Goal: Task Accomplishment & Management: Manage account settings

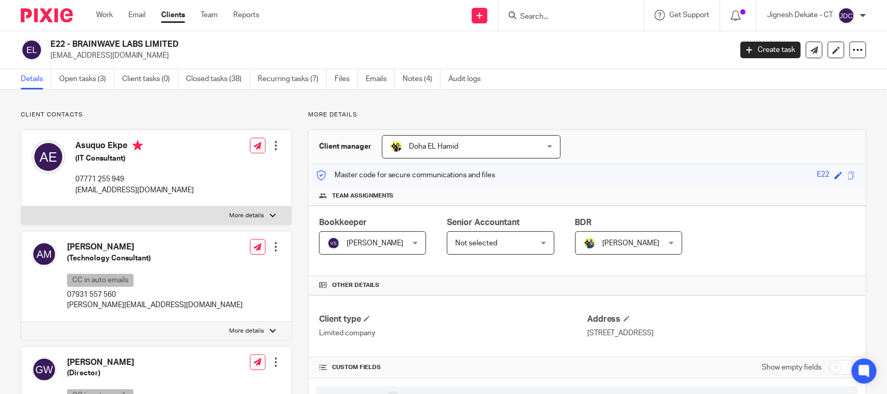
click at [540, 10] on form at bounding box center [574, 15] width 111 height 13
click at [536, 19] on input "Search" at bounding box center [566, 16] width 94 height 9
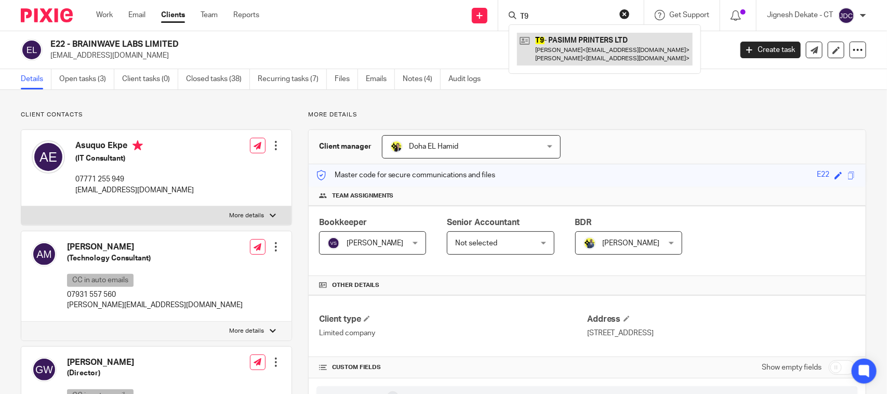
type input "T9"
click at [562, 51] on link at bounding box center [605, 49] width 176 height 32
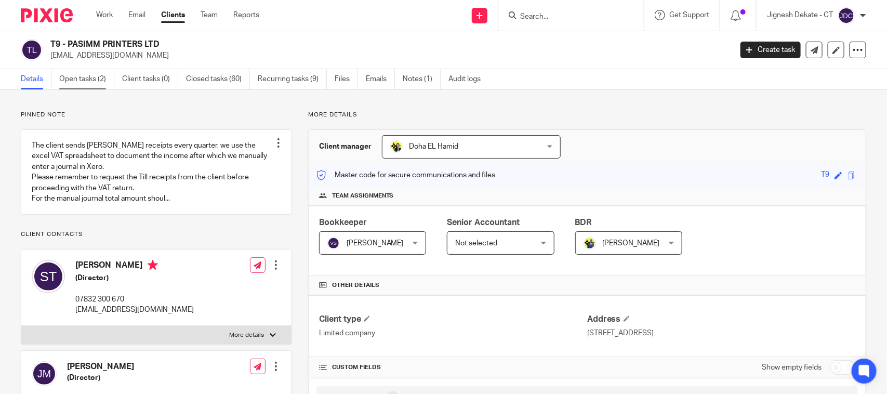
click at [88, 81] on link "Open tasks (2)" at bounding box center [86, 79] width 55 height 20
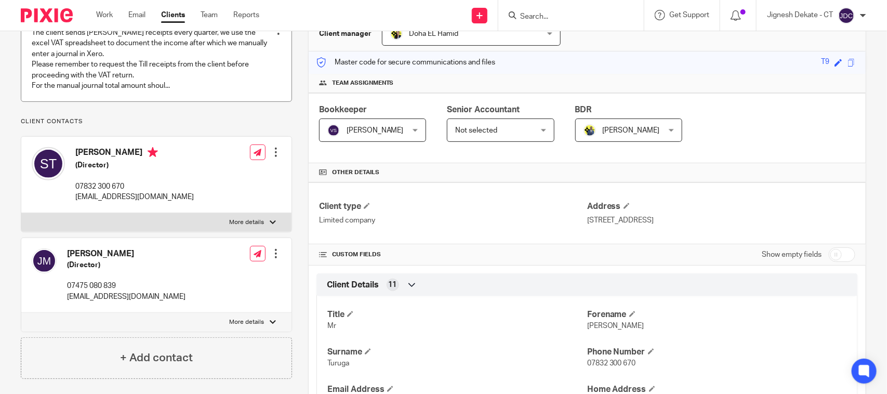
scroll to position [130, 0]
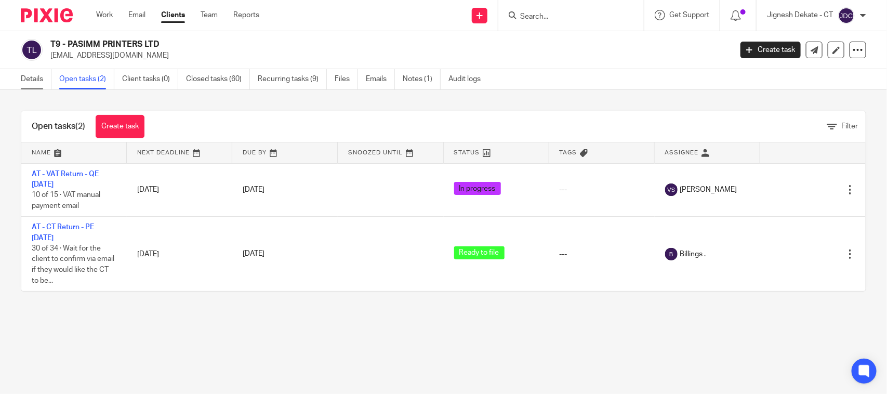
click at [25, 81] on link "Details" at bounding box center [36, 79] width 31 height 20
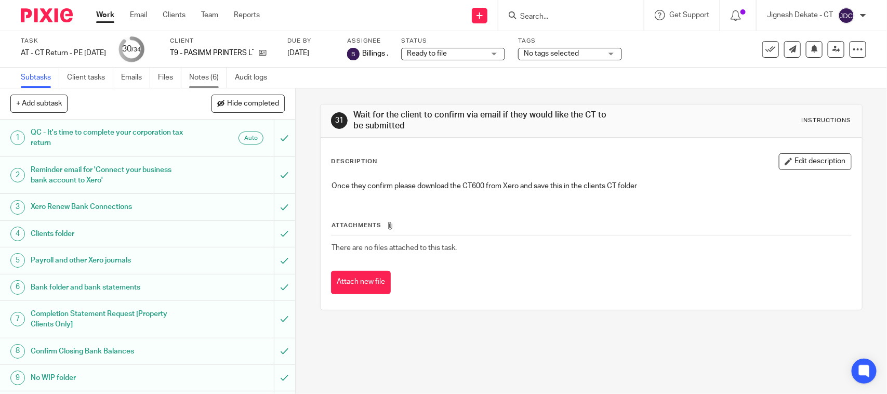
click at [204, 74] on link "Notes (6)" at bounding box center [208, 78] width 38 height 20
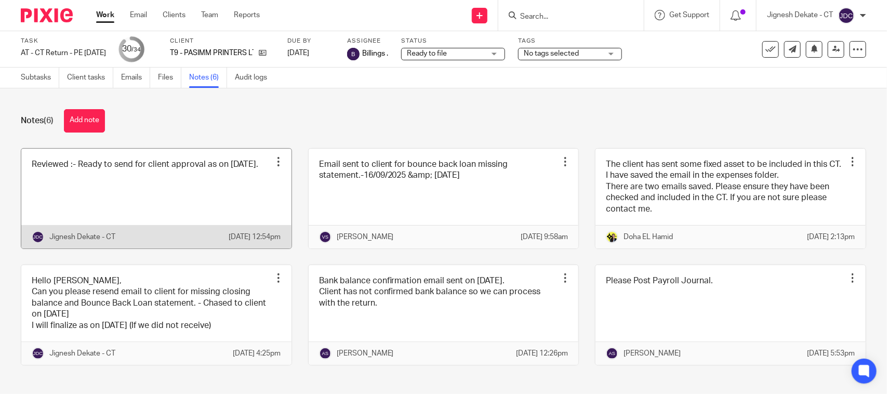
click at [98, 175] on link at bounding box center [156, 199] width 270 height 100
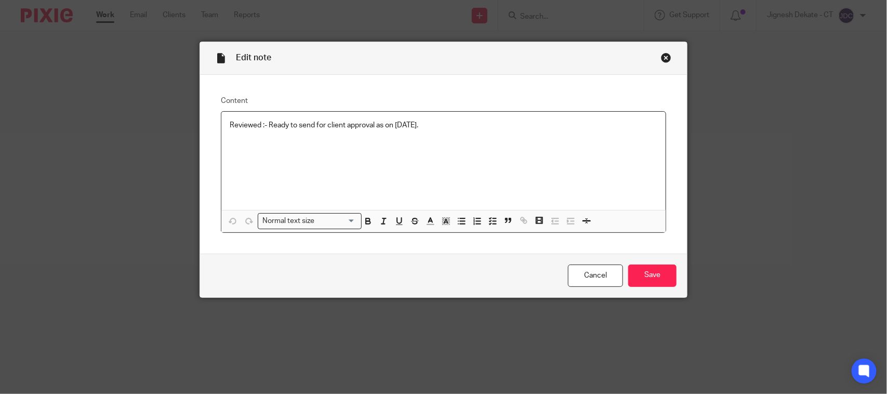
click at [443, 130] on p "Reviewed :- Ready to send for client approval as on [DATE]." at bounding box center [444, 125] width 428 height 10
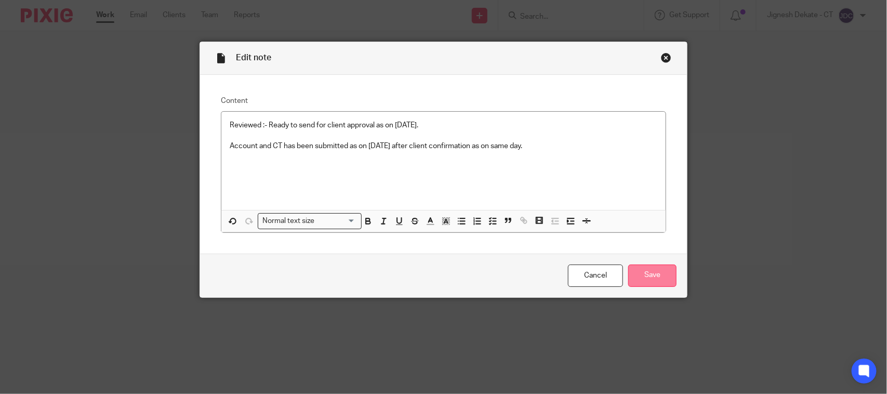
click at [657, 274] on input "Save" at bounding box center [652, 275] width 48 height 22
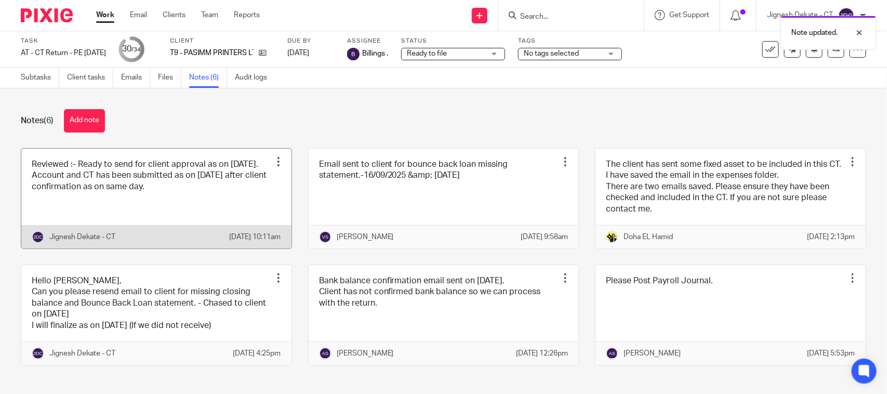
click at [213, 189] on link at bounding box center [156, 199] width 270 height 100
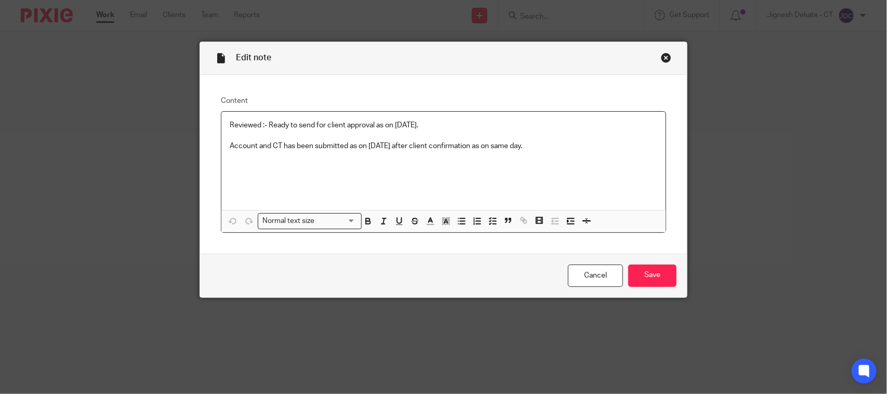
click at [500, 147] on p "Account and CT has been submitted as on 26/09/2025 after client confirmation as…" at bounding box center [444, 146] width 428 height 10
click at [617, 272] on link "Cancel" at bounding box center [595, 275] width 55 height 22
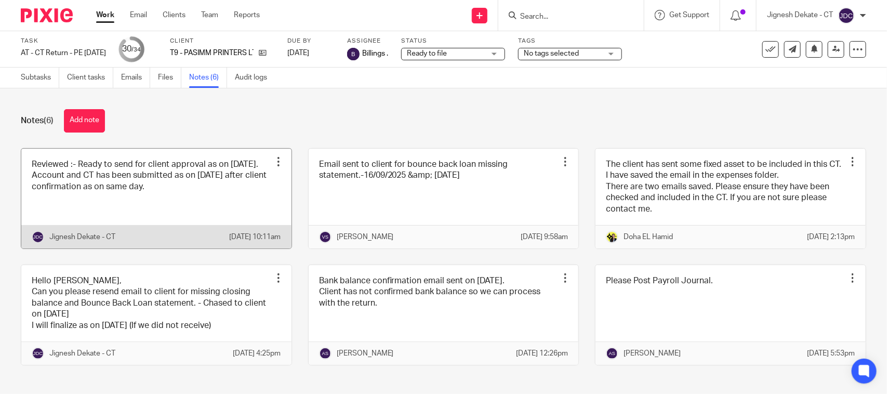
click at [190, 182] on link at bounding box center [156, 199] width 270 height 100
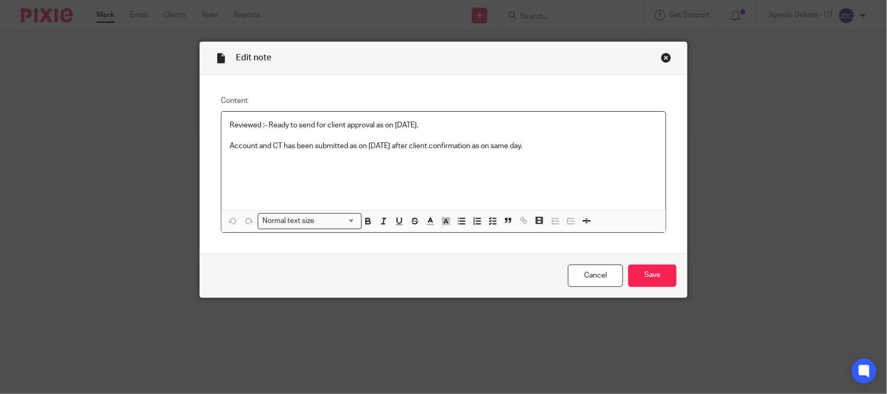
click at [489, 144] on p "Account and CT has been submitted as on [DATE] after client confirmation as on …" at bounding box center [444, 146] width 428 height 10
click at [647, 271] on input "Save" at bounding box center [652, 275] width 48 height 22
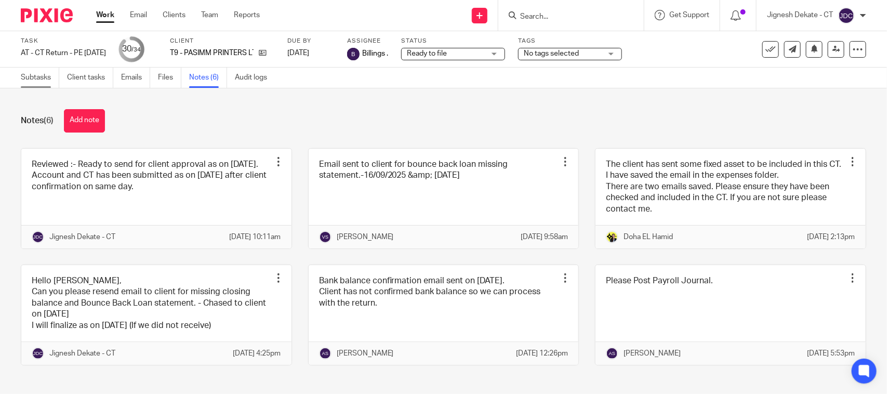
click at [32, 76] on link "Subtasks" at bounding box center [40, 78] width 38 height 20
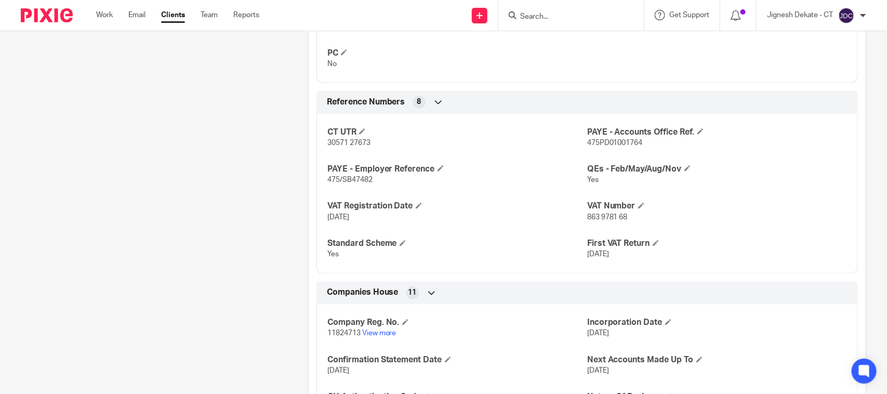
scroll to position [974, 0]
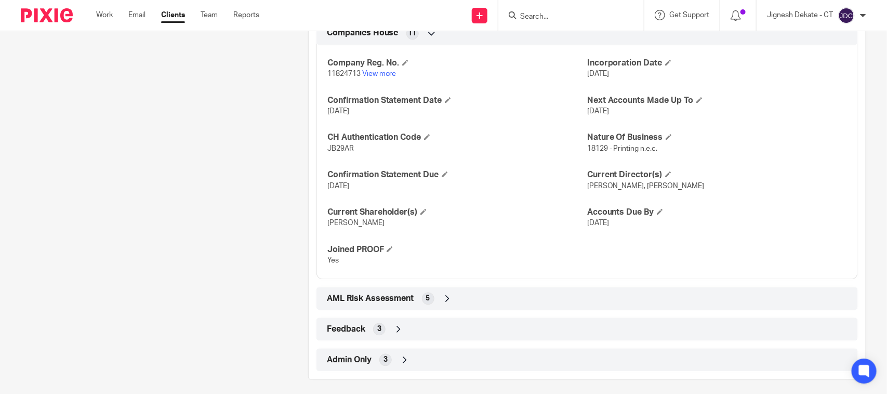
click at [339, 151] on span "JB29AR" at bounding box center [340, 148] width 26 height 7
copy span "JB29AR"
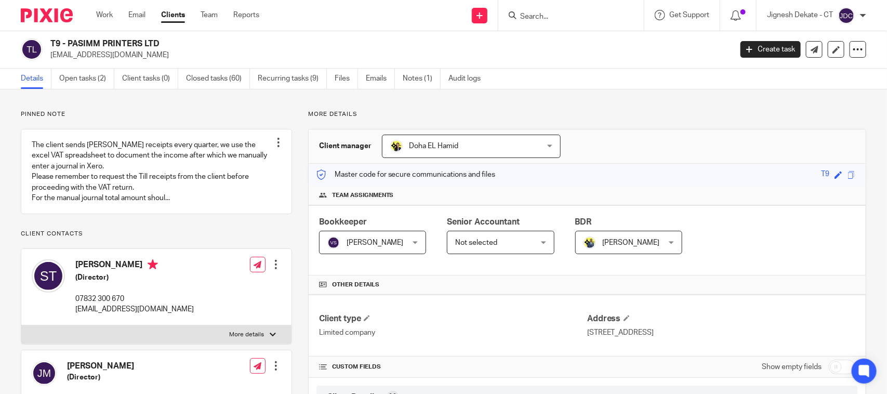
scroll to position [0, 0]
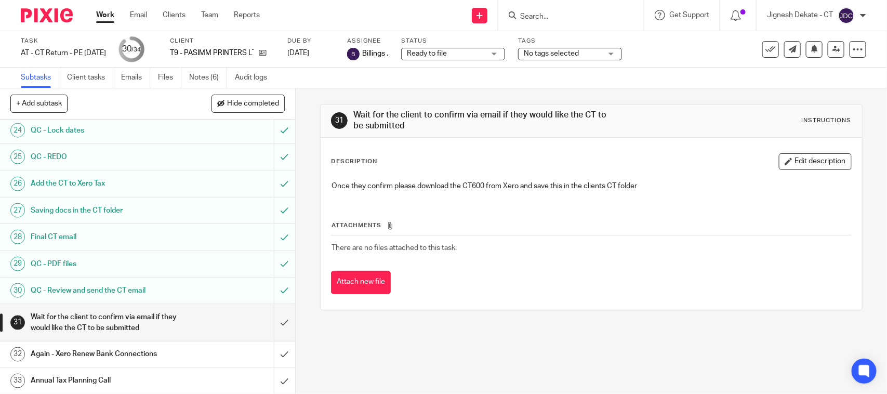
scroll to position [700, 0]
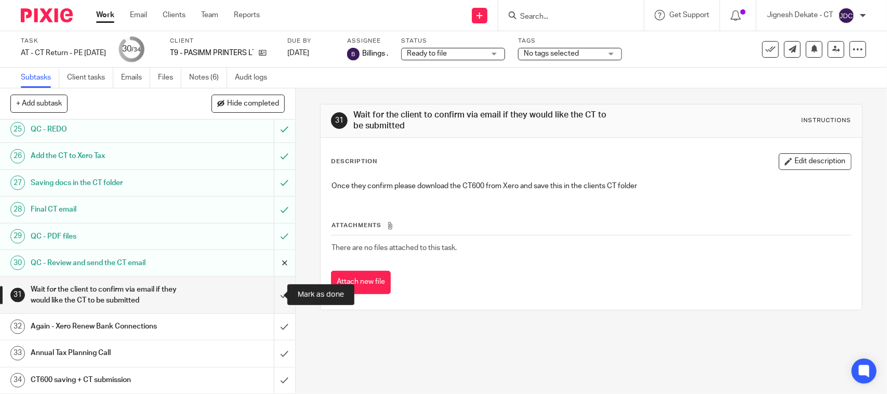
drag, startPoint x: 269, startPoint y: 299, endPoint x: 280, endPoint y: 260, distance: 40.5
click at [269, 299] on input "submit" at bounding box center [147, 294] width 295 height 37
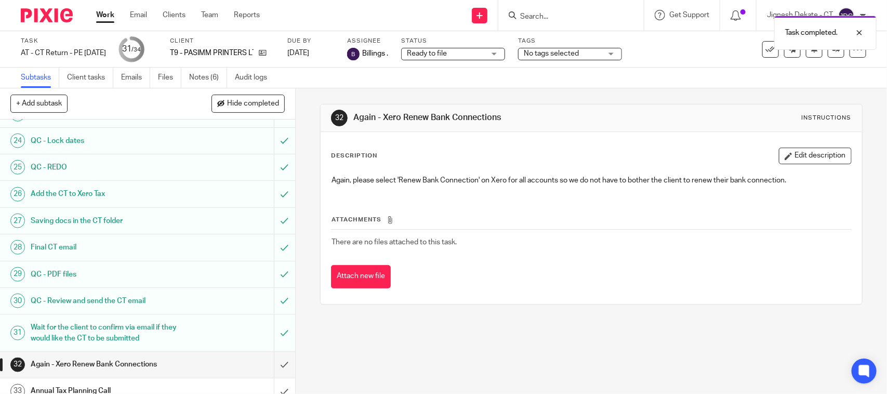
scroll to position [700, 0]
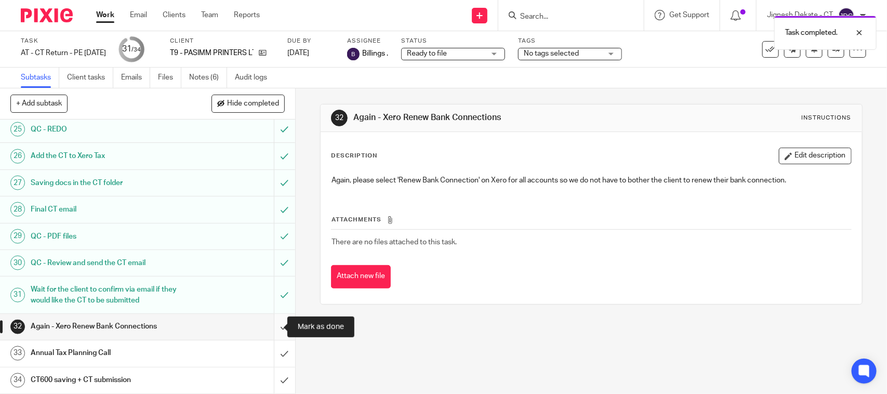
click at [274, 327] on input "submit" at bounding box center [147, 327] width 295 height 26
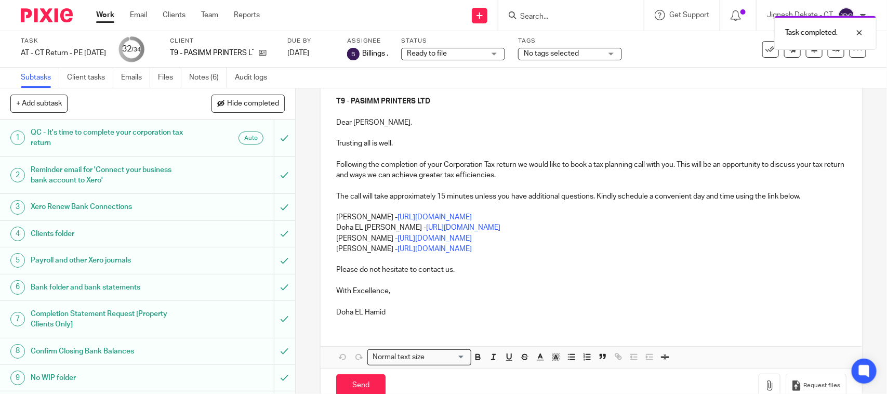
scroll to position [130, 0]
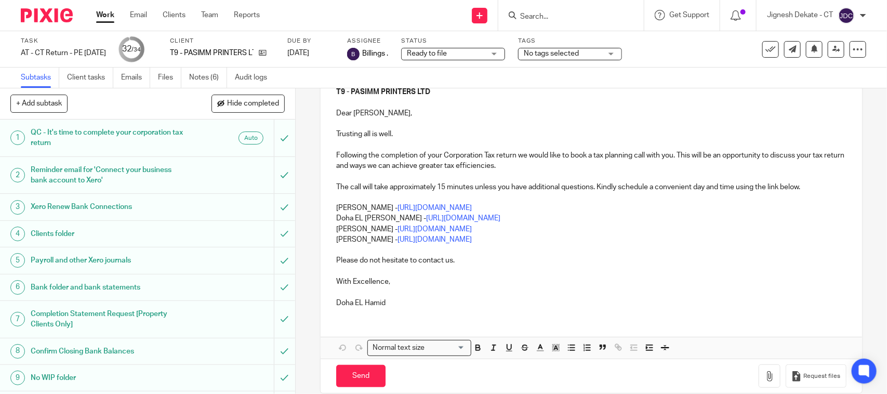
click at [516, 242] on p "[PERSON_NAME] - [URL][DOMAIN_NAME]" at bounding box center [591, 239] width 510 height 10
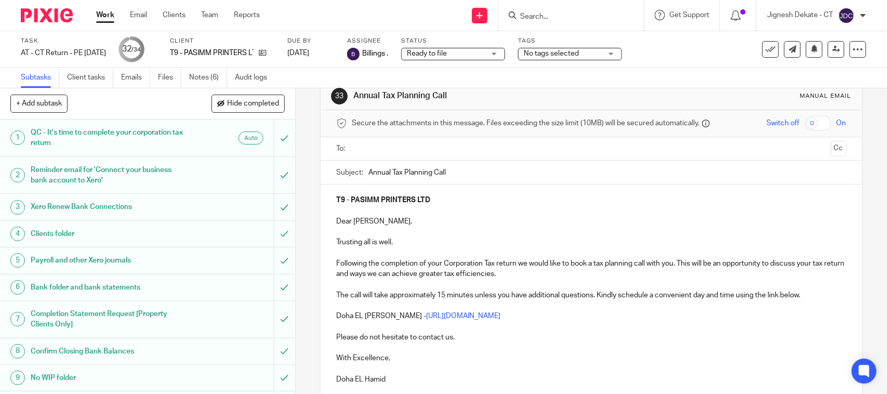
scroll to position [0, 0]
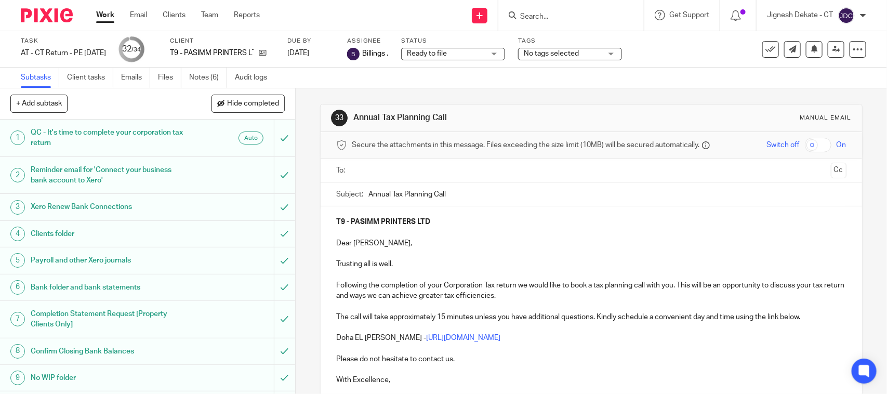
click at [378, 167] on input "text" at bounding box center [590, 171] width 471 height 12
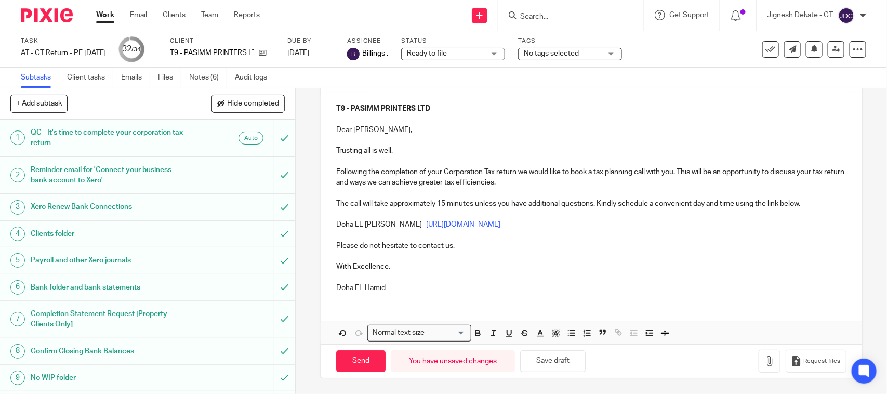
scroll to position [117, 0]
click at [351, 364] on input "Send" at bounding box center [360, 361] width 49 height 22
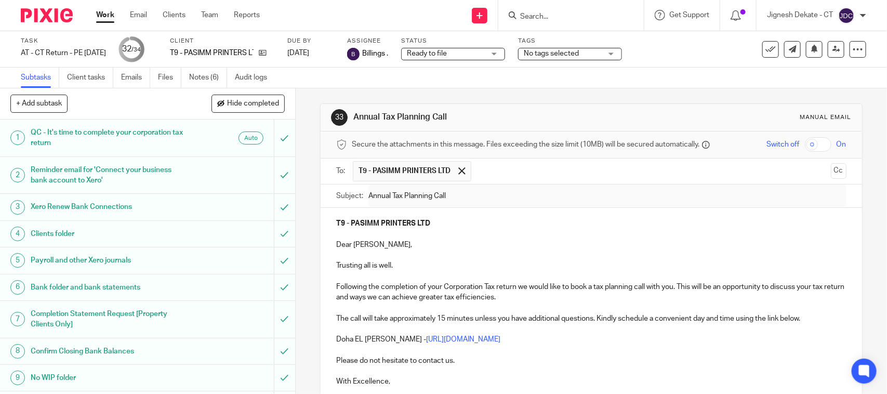
scroll to position [0, 0]
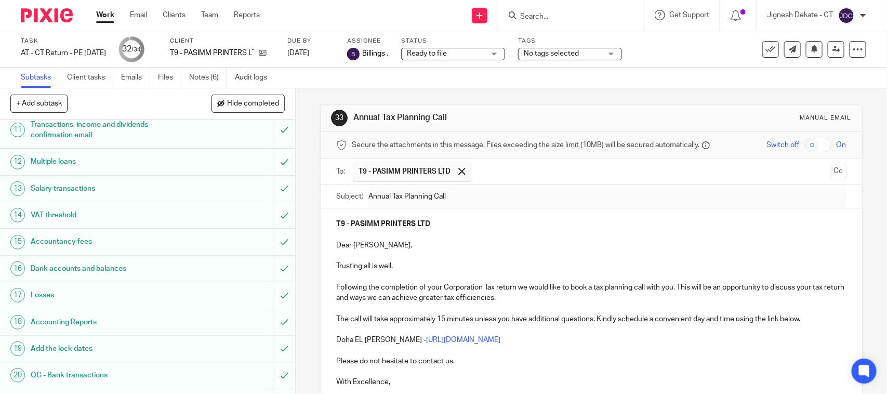
type input "Sent"
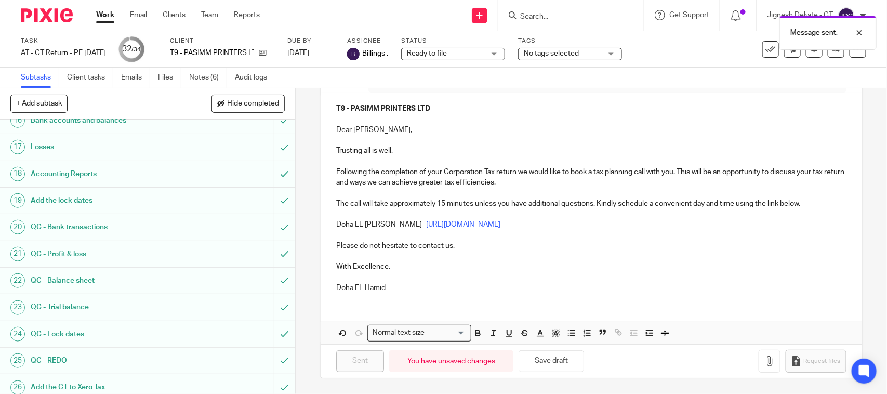
scroll to position [700, 0]
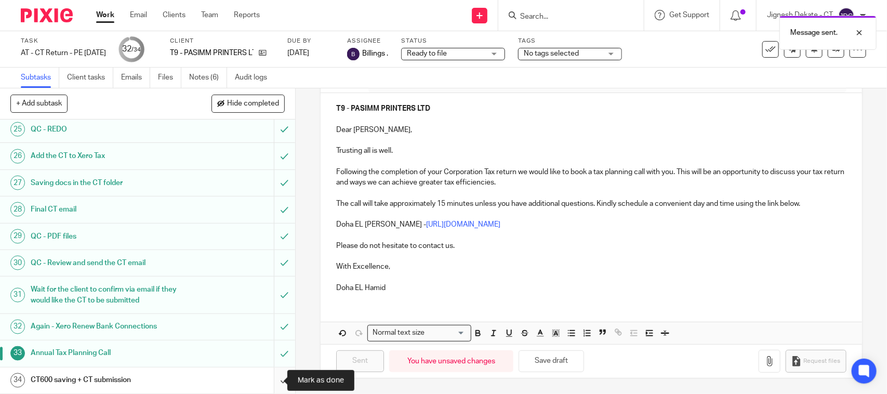
click at [277, 375] on input "submit" at bounding box center [147, 380] width 295 height 26
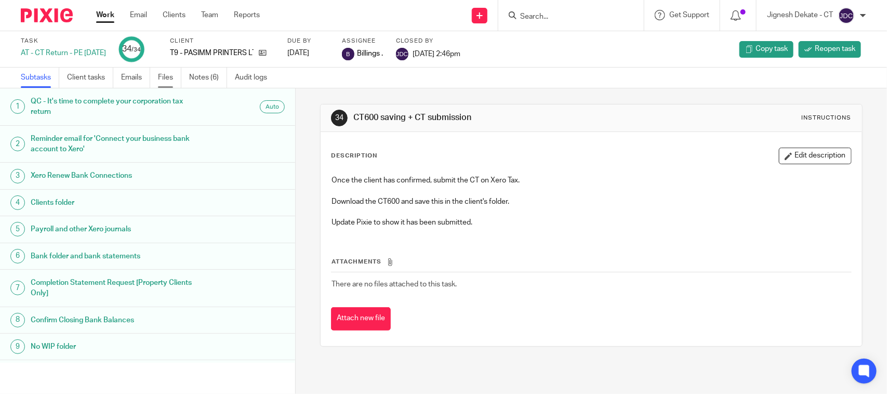
click at [160, 76] on link "Files" at bounding box center [169, 78] width 23 height 20
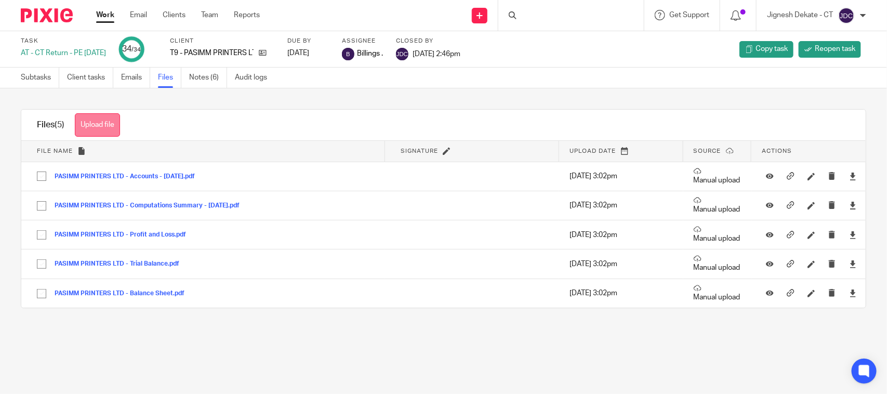
click at [87, 124] on button "Upload file" at bounding box center [97, 124] width 45 height 23
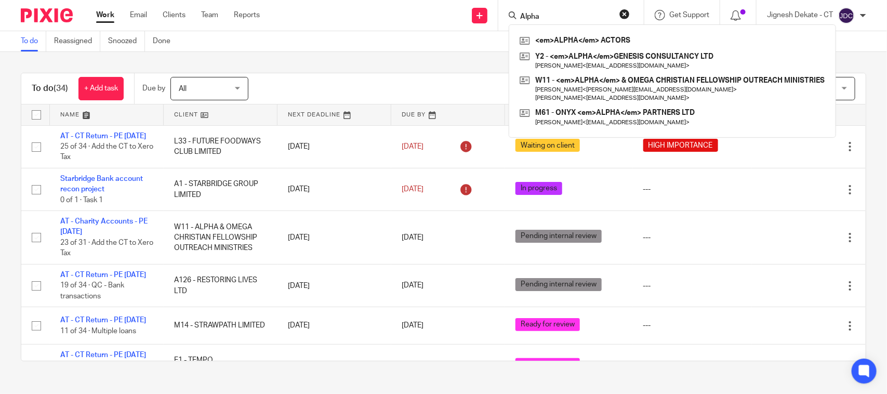
scroll to position [649, 0]
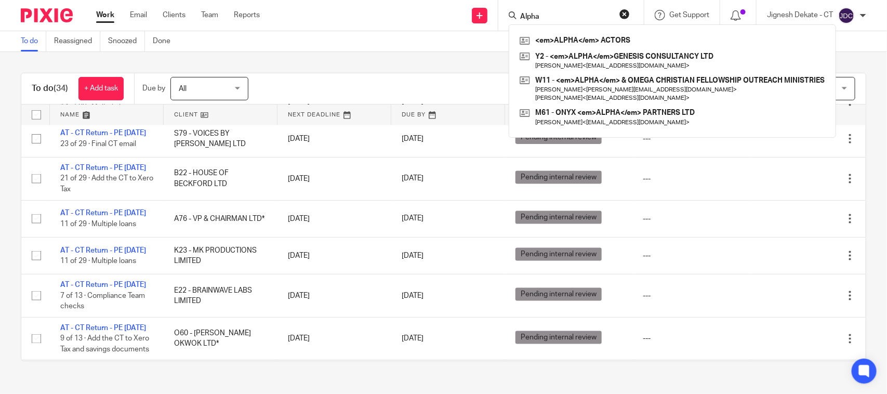
click at [404, 70] on div "To do (34) + Add task Due by All All Today Tomorrow This week Next week This mo…" at bounding box center [443, 217] width 887 height 330
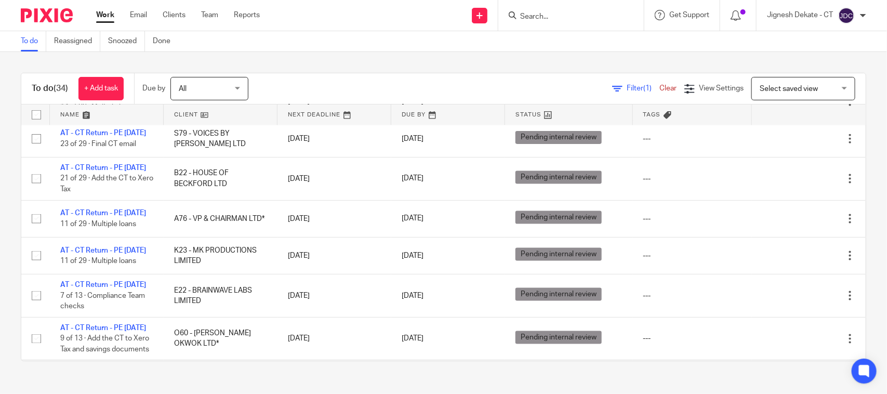
click at [550, 18] on input "Search" at bounding box center [566, 16] width 94 height 9
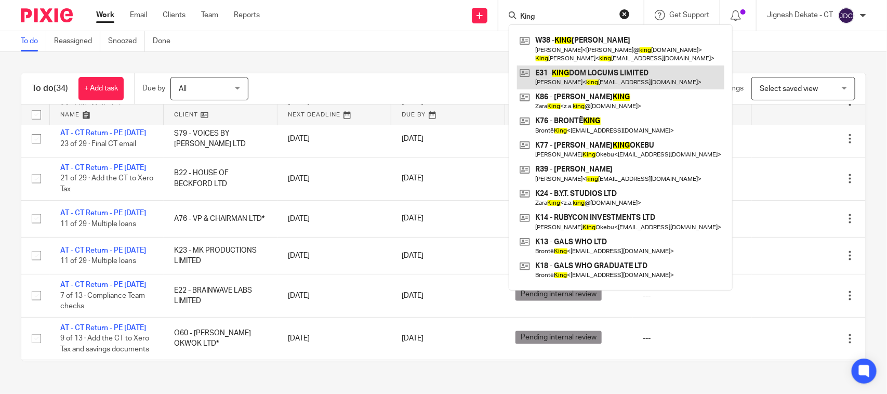
type input "King"
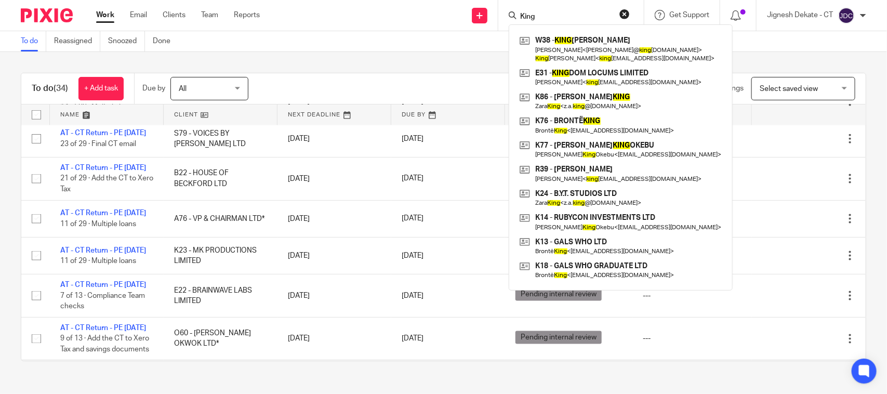
click at [393, 74] on div "To do (34) + Add task Due by All All Today Tomorrow This week Next week This mo…" at bounding box center [443, 88] width 844 height 31
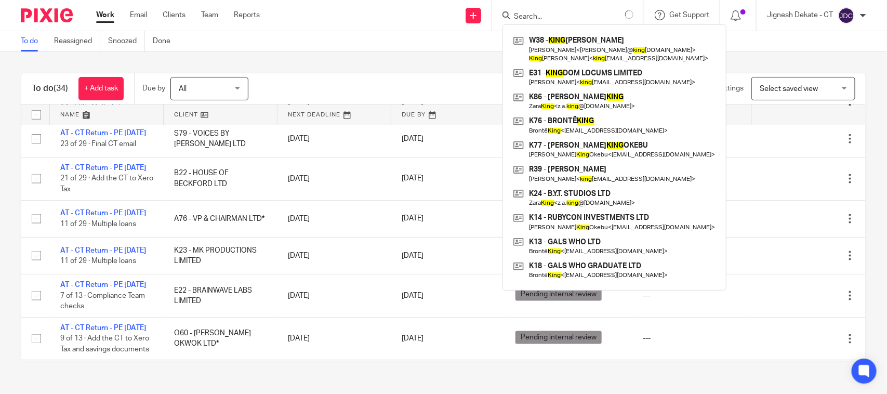
click at [396, 57] on div "To do (34) + Add task Due by All All Today Tomorrow This week Next week This mo…" at bounding box center [443, 217] width 887 height 330
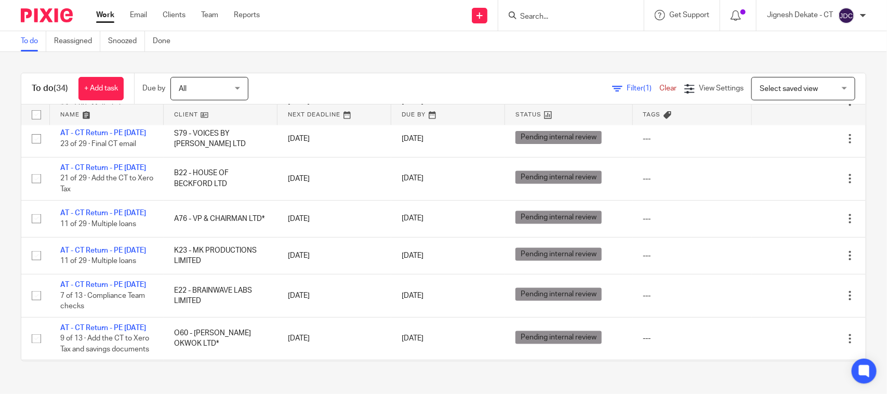
click at [403, 56] on div "To do (34) + Add task Due by All All Today Tomorrow This week Next week This mo…" at bounding box center [443, 217] width 887 height 330
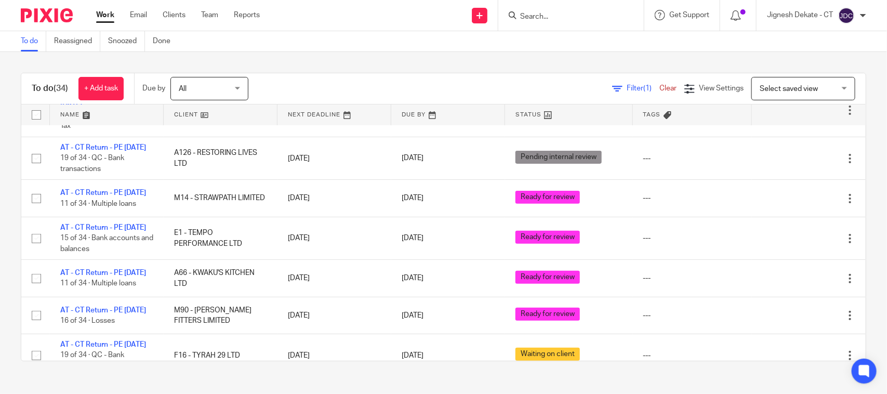
scroll to position [0, 0]
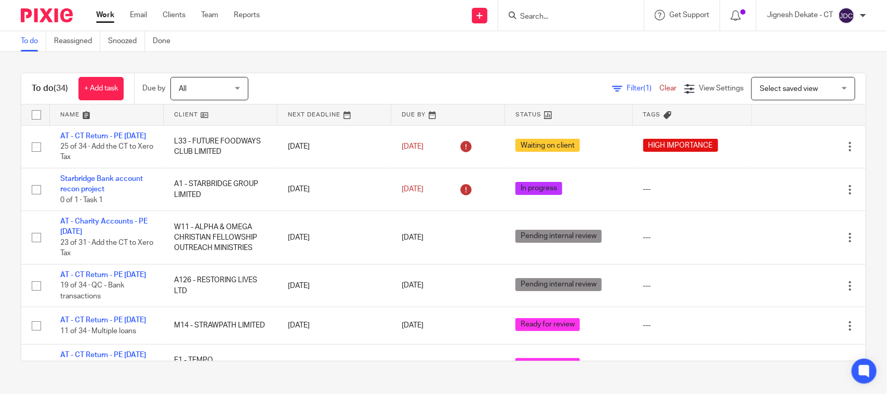
click at [32, 37] on link "To do" at bounding box center [33, 41] width 25 height 20
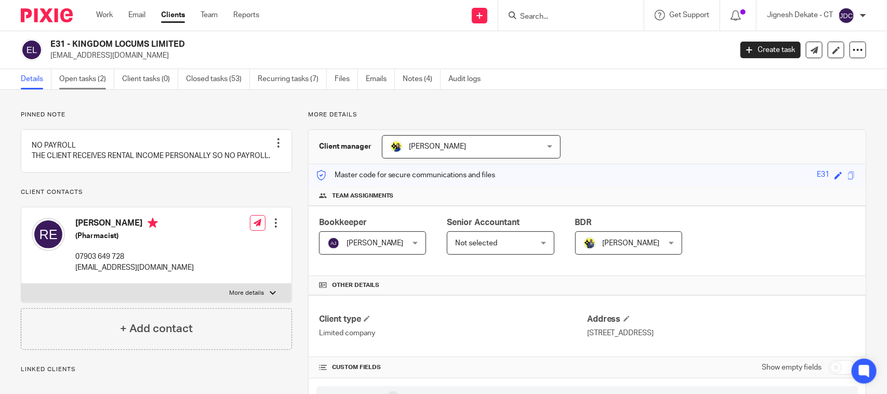
click at [91, 81] on link "Open tasks (2)" at bounding box center [86, 79] width 55 height 20
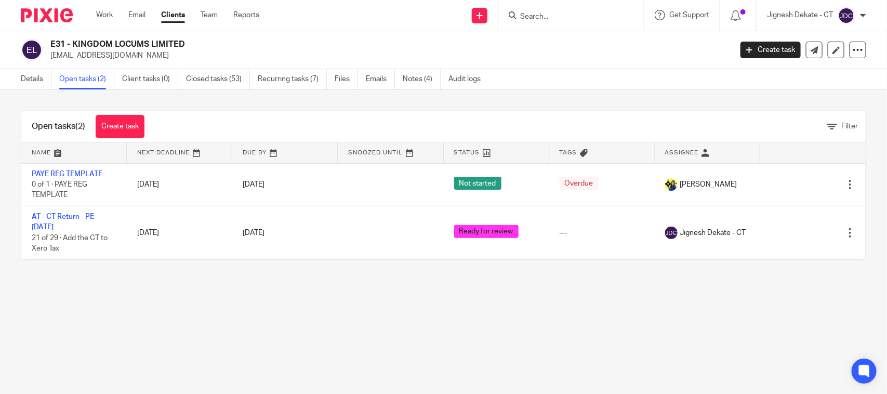
drag, startPoint x: 155, startPoint y: 38, endPoint x: 51, endPoint y: 37, distance: 103.9
click at [51, 37] on div "E31 - KINGDOM LOCUMS LIMITED [EMAIL_ADDRESS][DOMAIN_NAME] Create task Update fr…" at bounding box center [443, 50] width 887 height 38
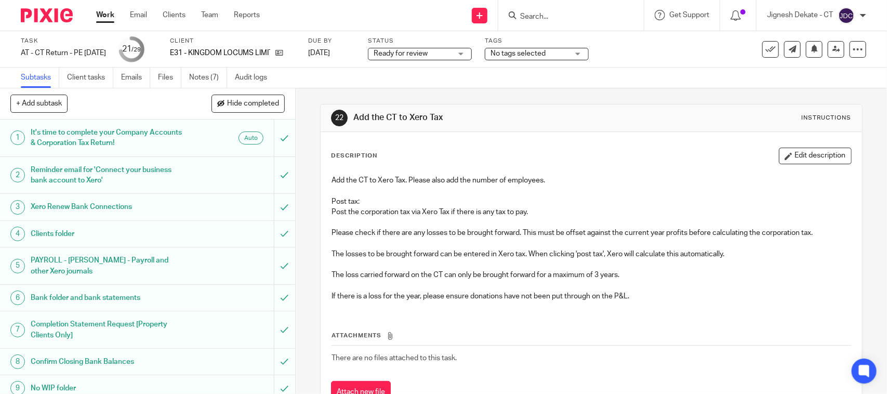
scroll to position [42, 0]
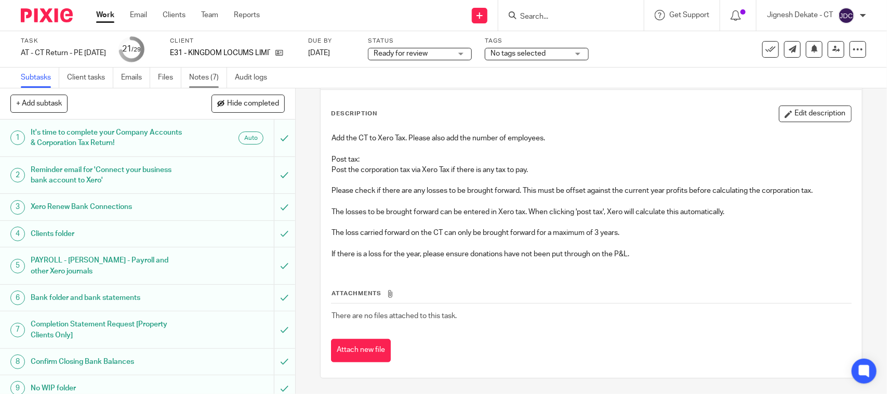
click at [210, 81] on link "Notes (7)" at bounding box center [208, 78] width 38 height 20
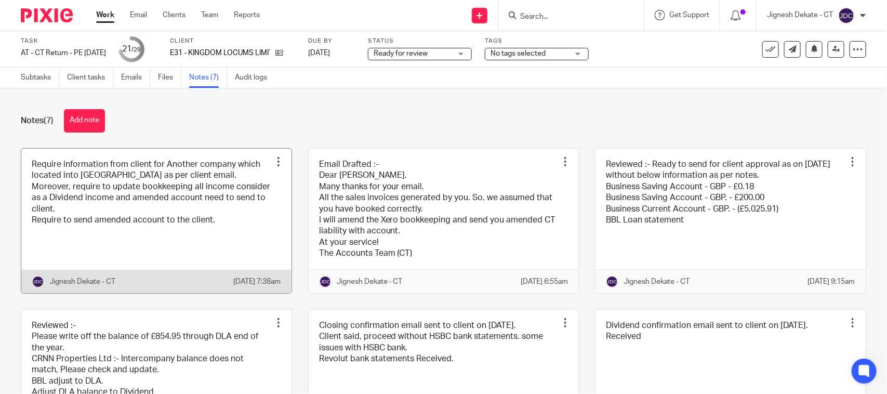
click at [139, 221] on link at bounding box center [156, 221] width 270 height 144
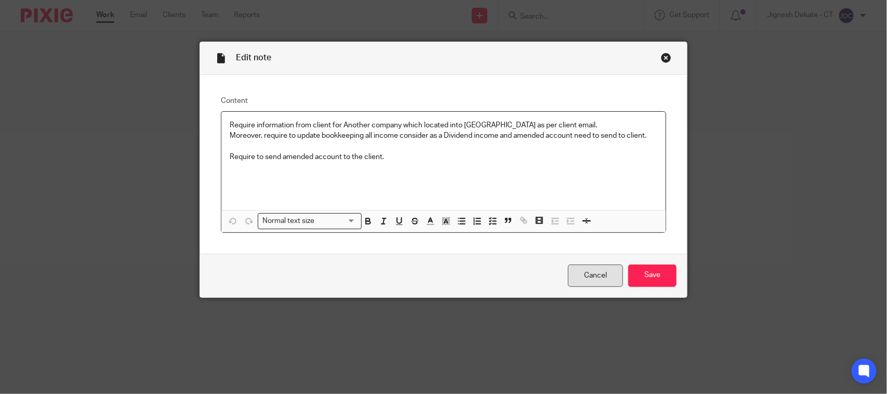
click at [591, 277] on link "Cancel" at bounding box center [595, 275] width 55 height 22
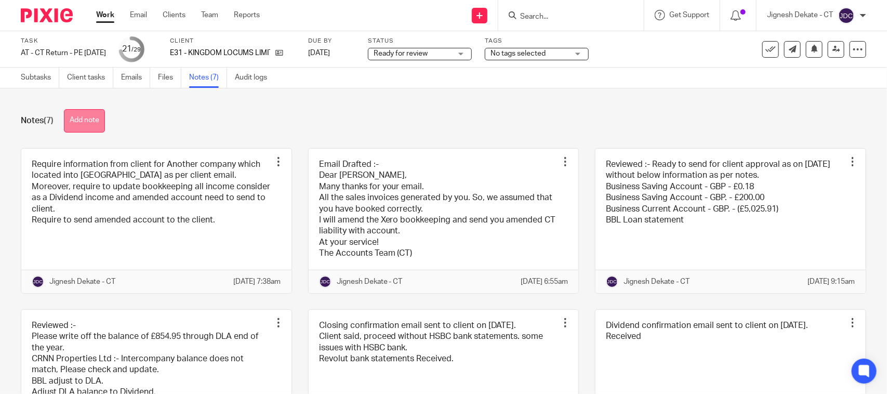
click at [73, 118] on button "Add note" at bounding box center [84, 120] width 41 height 23
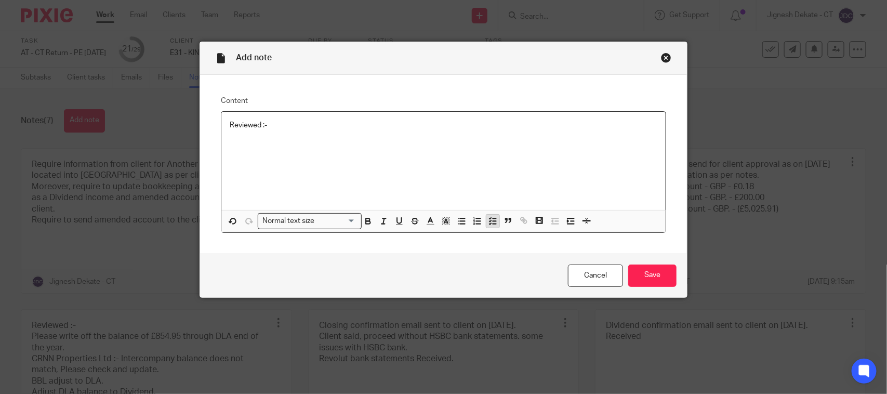
click at [489, 221] on icon "button" at bounding box center [492, 220] width 9 height 9
click at [289, 143] on div at bounding box center [451, 138] width 412 height 16
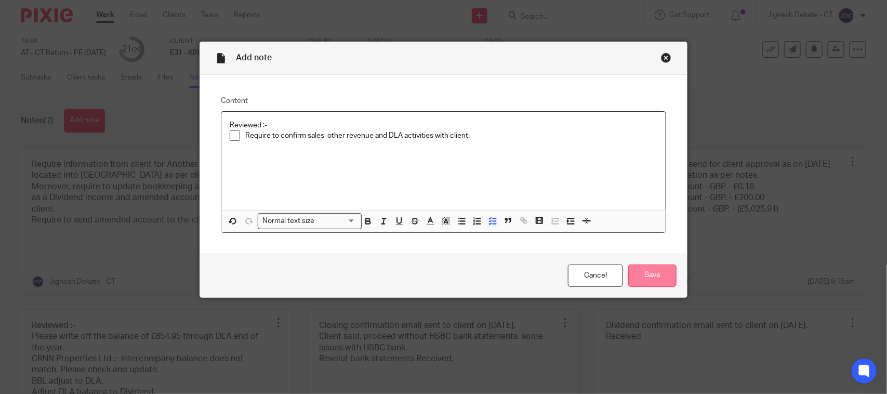
click at [640, 271] on input "Save" at bounding box center [652, 275] width 48 height 22
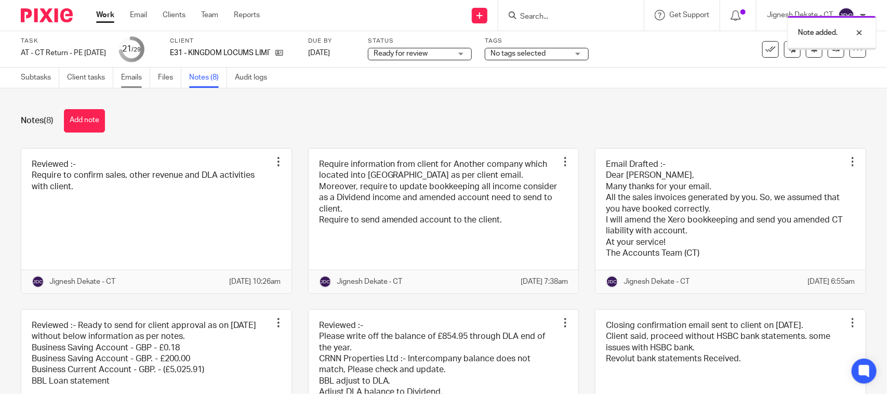
click at [130, 78] on link "Emails" at bounding box center [135, 78] width 29 height 20
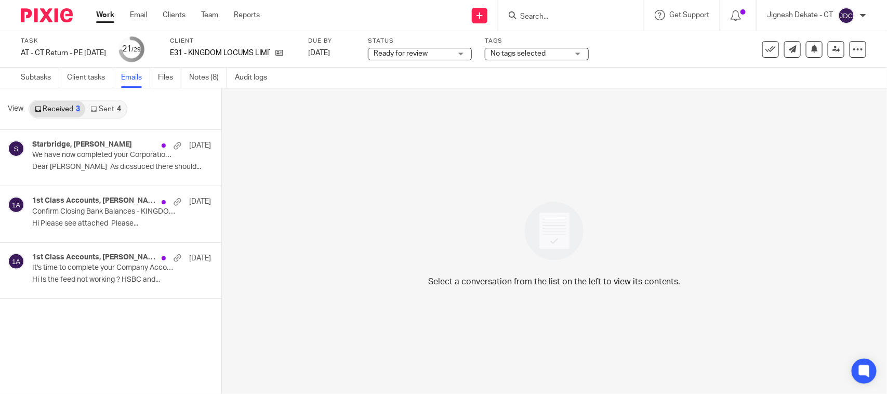
click at [102, 108] on link "Sent 4" at bounding box center [105, 109] width 41 height 17
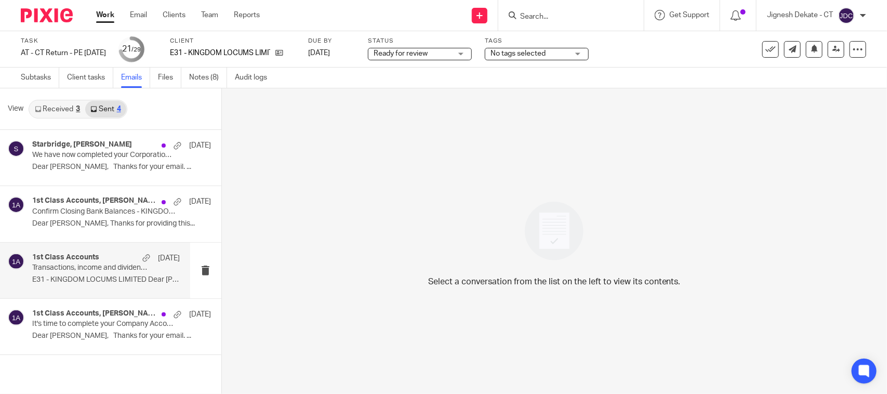
click at [92, 273] on div "1st Class Accounts 16 Apr Transactions, income and dividends confirmation - KIN…" at bounding box center [106, 270] width 148 height 35
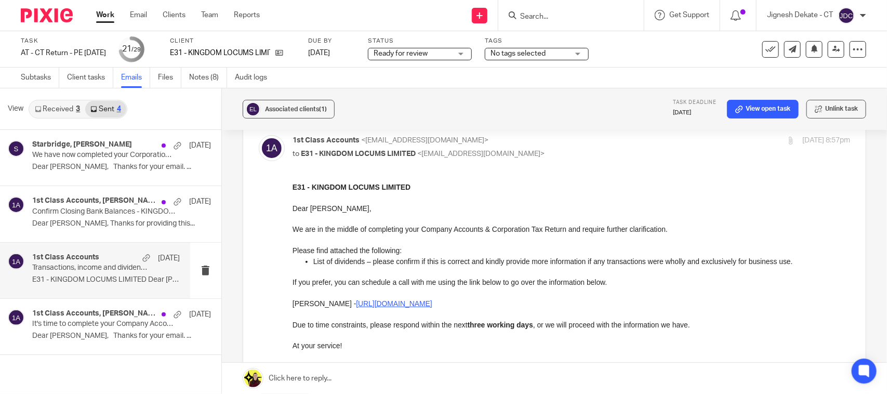
scroll to position [65, 0]
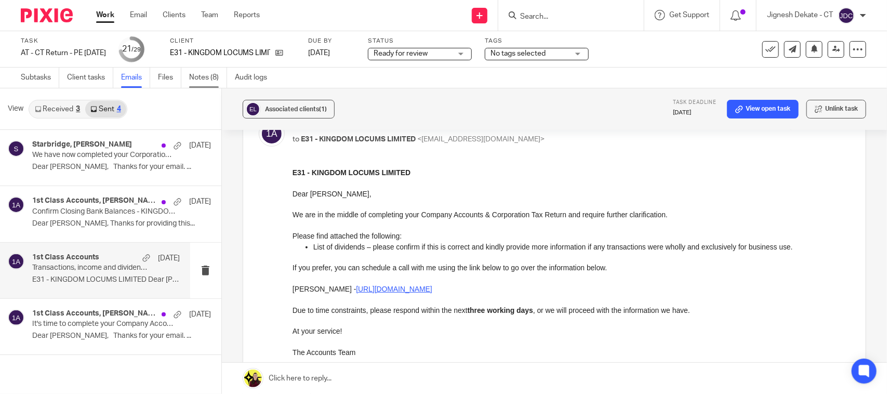
click at [204, 71] on link "Notes (8)" at bounding box center [208, 78] width 38 height 20
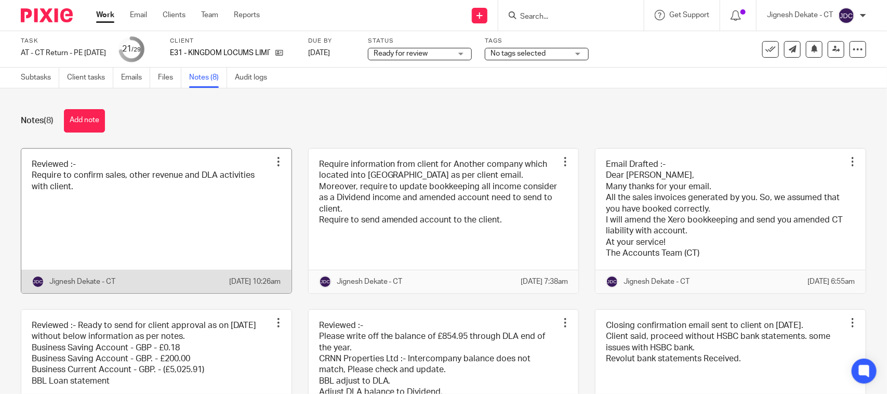
click at [204, 198] on link at bounding box center [156, 221] width 270 height 144
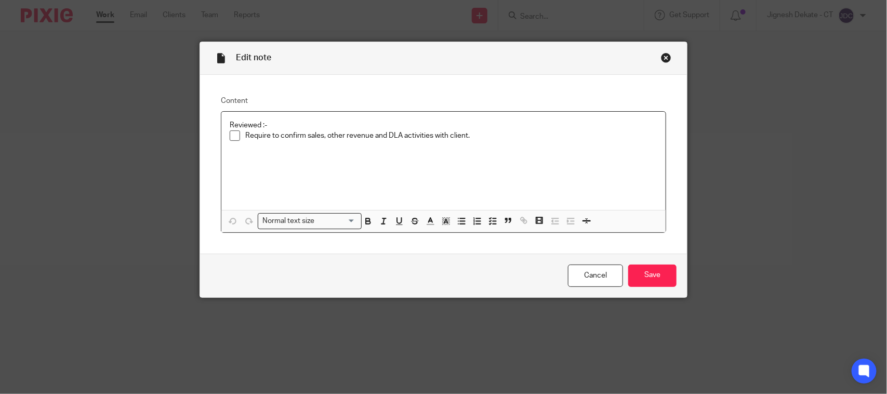
click at [368, 132] on p "Require to confirm sales, other revenue and DLA activities with client." at bounding box center [451, 135] width 412 height 10
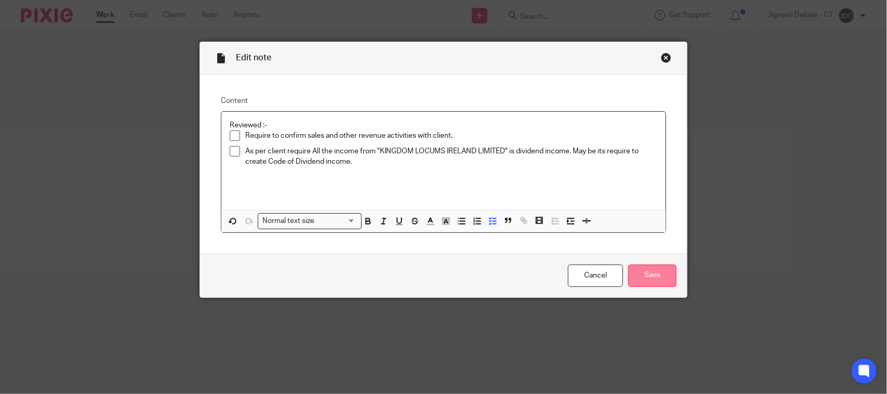
click at [640, 271] on input "Save" at bounding box center [652, 275] width 48 height 22
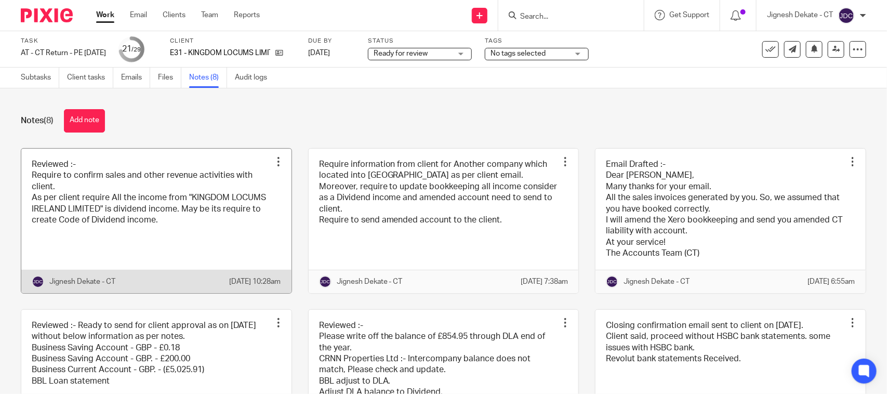
click at [183, 229] on link at bounding box center [156, 221] width 270 height 144
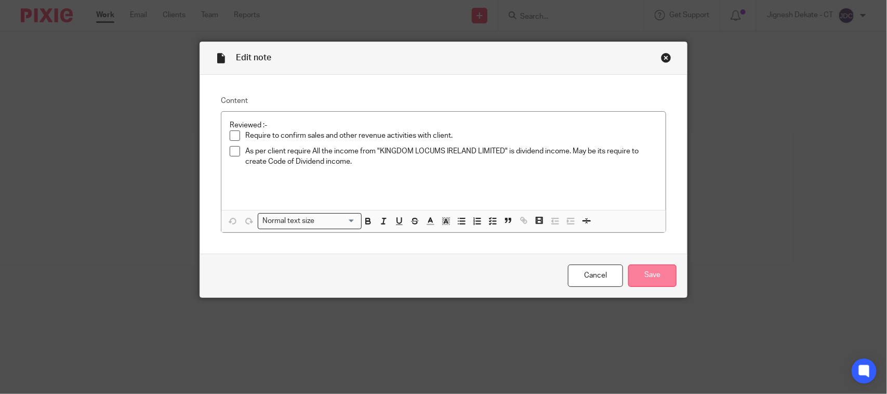
click at [635, 274] on input "Save" at bounding box center [652, 275] width 48 height 22
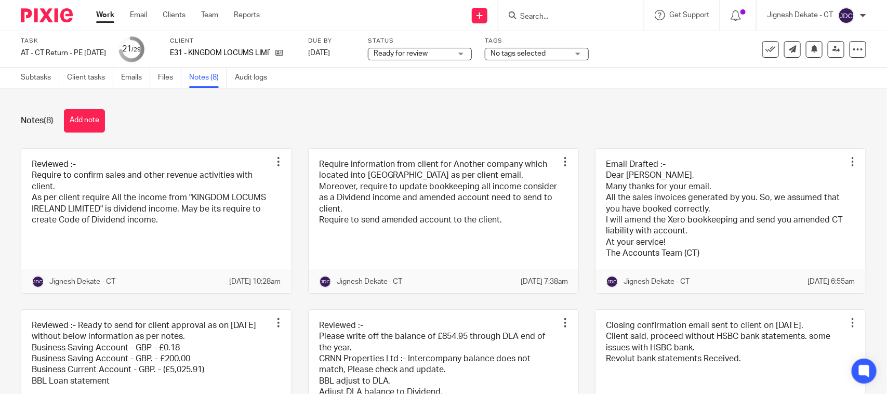
click at [451, 51] on span "Ready for review" at bounding box center [413, 53] width 78 height 11
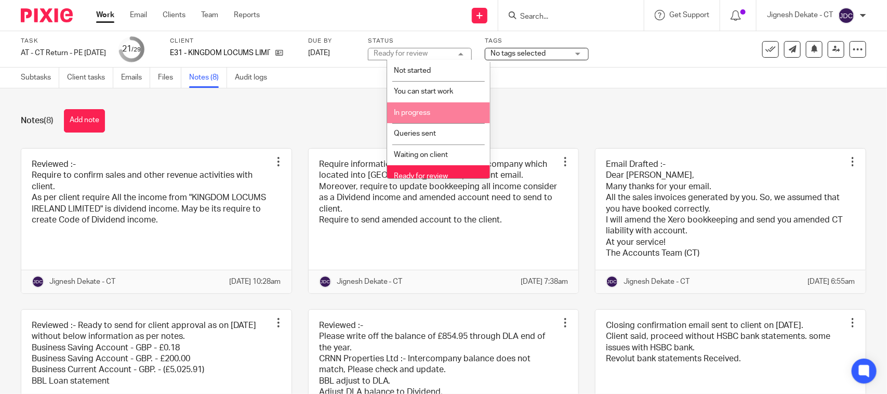
click at [419, 110] on span "In progress" at bounding box center [412, 112] width 36 height 7
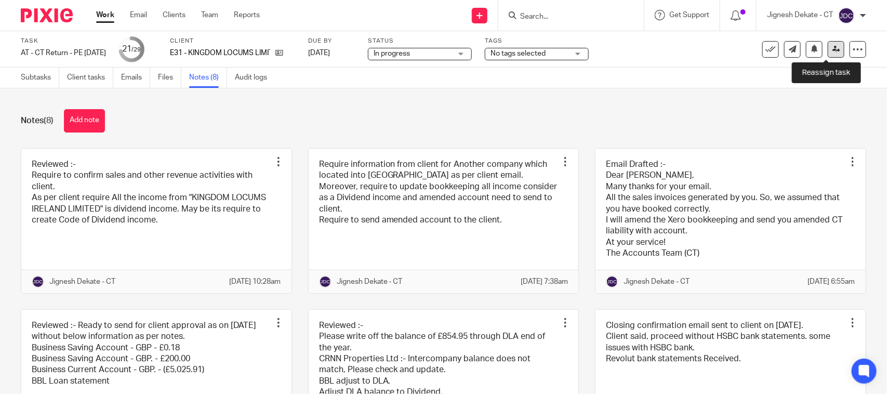
click at [832, 46] on link at bounding box center [836, 49] width 17 height 17
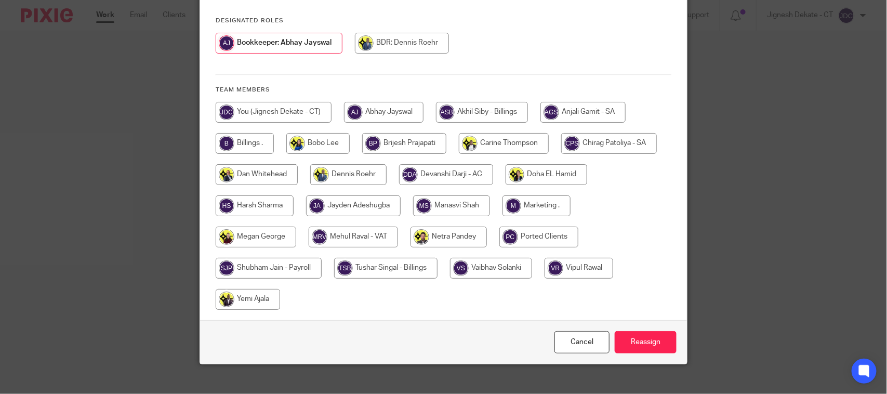
scroll to position [137, 0]
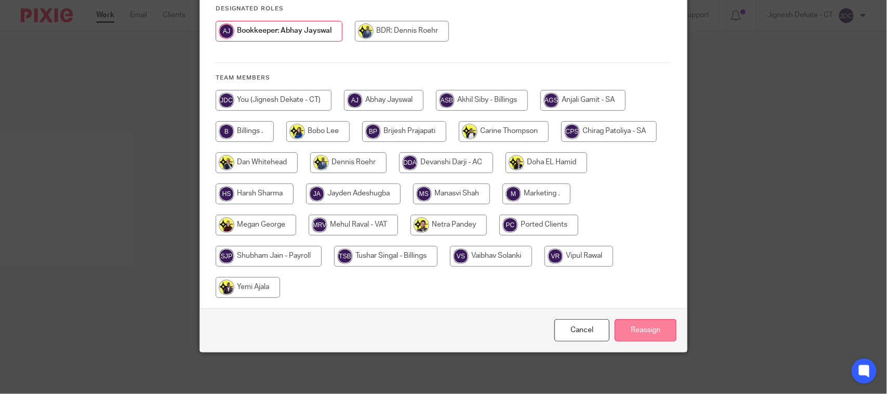
click at [615, 330] on input "Reassign" at bounding box center [646, 330] width 62 height 22
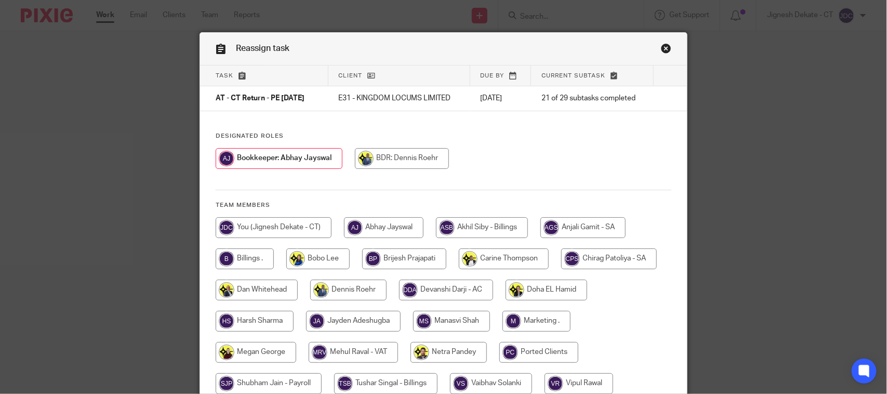
scroll to position [0, 0]
